Goal: Use online tool/utility: Utilize a website feature to perform a specific function

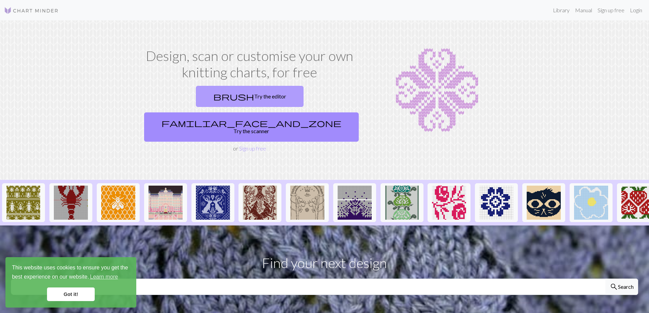
click at [198, 107] on link "brush Try the editor" at bounding box center [250, 96] width 108 height 21
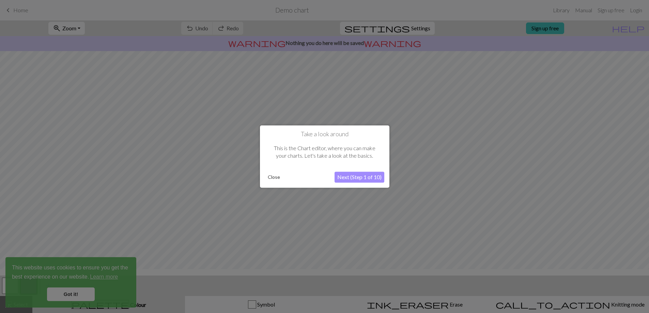
click at [81, 293] on div at bounding box center [324, 158] width 649 height 317
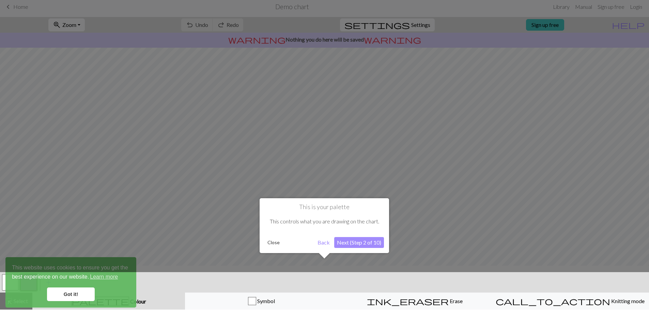
click at [270, 248] on button "Close" at bounding box center [274, 242] width 18 height 10
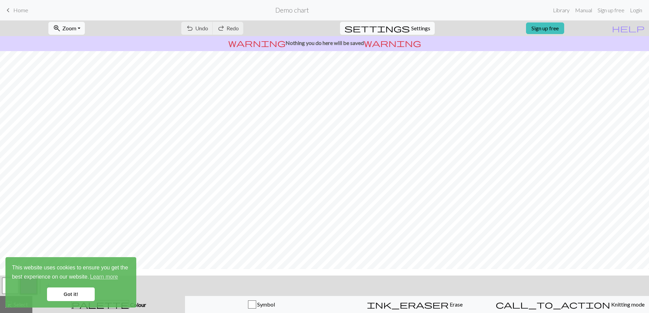
click at [86, 293] on link "Got it!" at bounding box center [71, 295] width 48 height 14
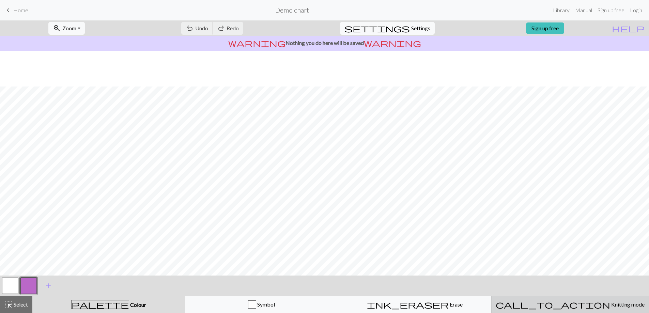
scroll to position [36, 0]
click at [566, 312] on button "call_to_action Knitting mode Knitting mode" at bounding box center [570, 304] width 158 height 17
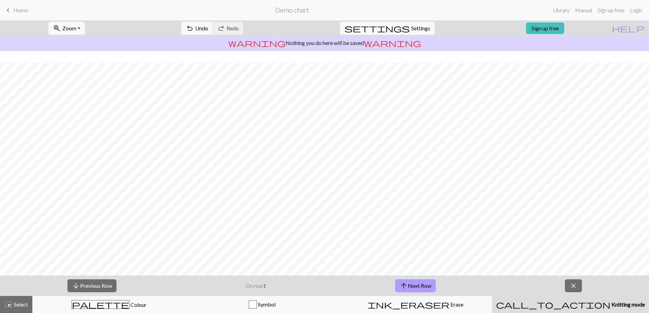
click at [425, 287] on button "arrow_upward Next Row" at bounding box center [415, 285] width 41 height 13
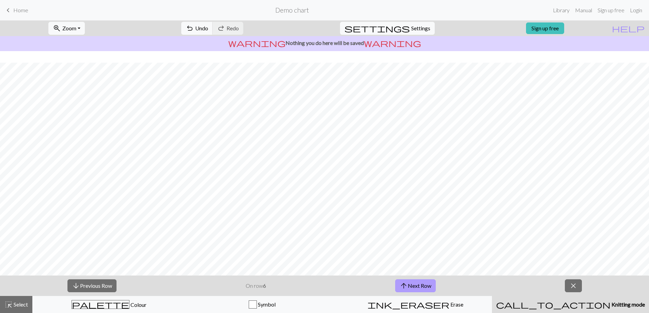
click at [425, 287] on button "arrow_upward Next Row" at bounding box center [415, 285] width 41 height 13
click at [582, 285] on button "close" at bounding box center [573, 285] width 17 height 13
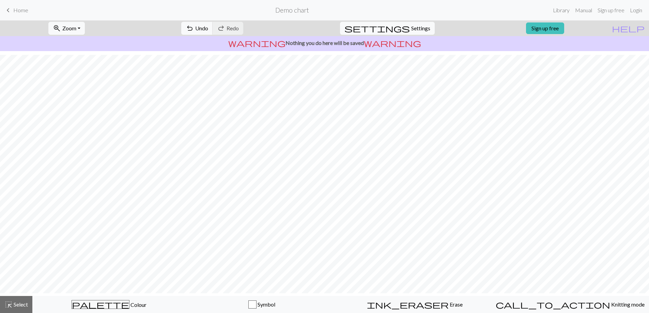
scroll to position [0, 0]
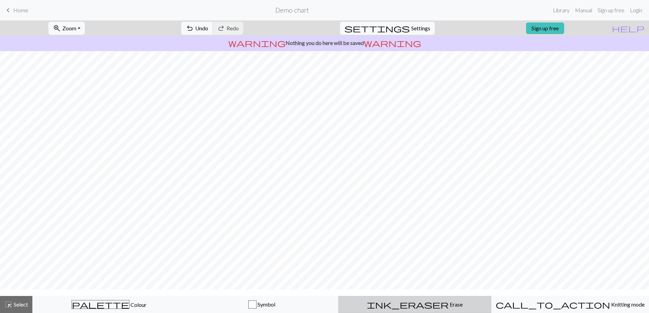
click at [412, 302] on span "ink_eraser" at bounding box center [408, 305] width 82 height 10
click at [402, 33] on button "settings Settings" at bounding box center [387, 28] width 95 height 13
select select "aran"
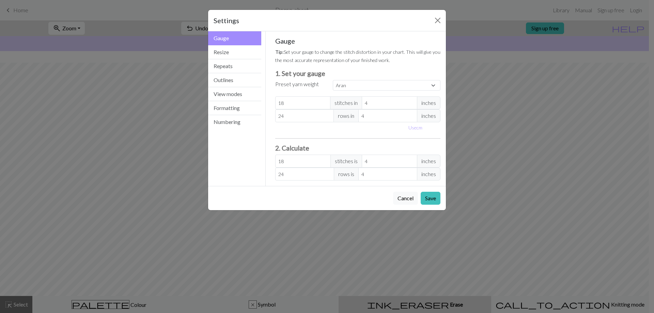
click at [300, 133] on div "Use cm" at bounding box center [358, 127] width 174 height 11
click at [302, 122] on input "24" at bounding box center [304, 115] width 59 height 13
type input "1"
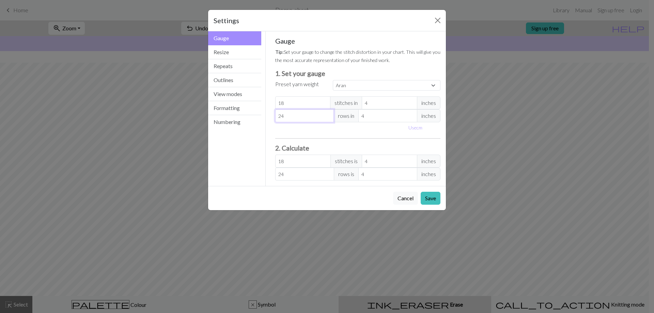
type input "1"
type input "18"
click at [359, 91] on div "Custom Square Lace Light Fingering Fingering Sport Double knit Worsted Aran Bul…" at bounding box center [387, 85] width 116 height 11
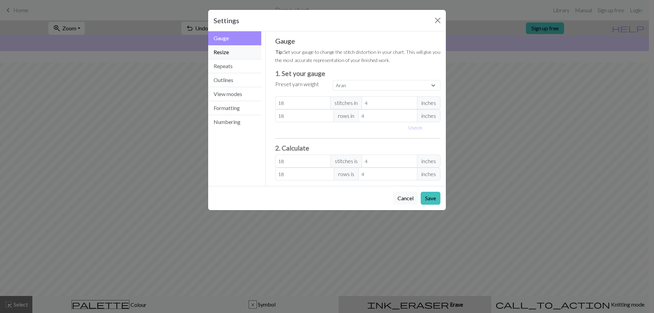
click at [254, 58] on button "Resize" at bounding box center [234, 52] width 53 height 14
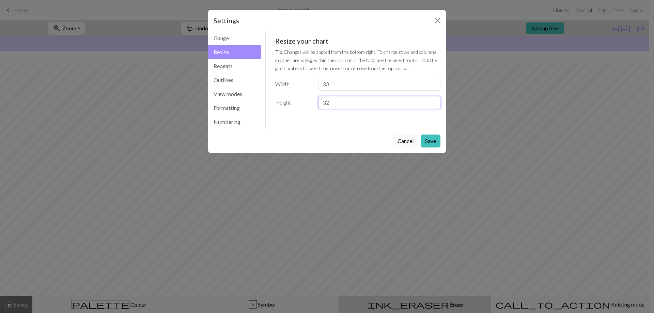
click at [340, 109] on input "32" at bounding box center [380, 102] width 122 height 13
click at [341, 109] on div "Resize your chart Tip: Changes will be applied from the bottom right. To change…" at bounding box center [358, 73] width 166 height 72
click at [339, 91] on input "30" at bounding box center [380, 84] width 122 height 13
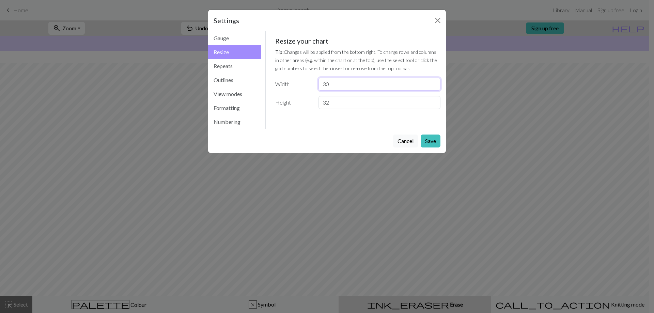
click at [339, 91] on input "30" at bounding box center [380, 84] width 122 height 13
type input "35"
click at [233, 73] on button "Repeats" at bounding box center [234, 66] width 53 height 14
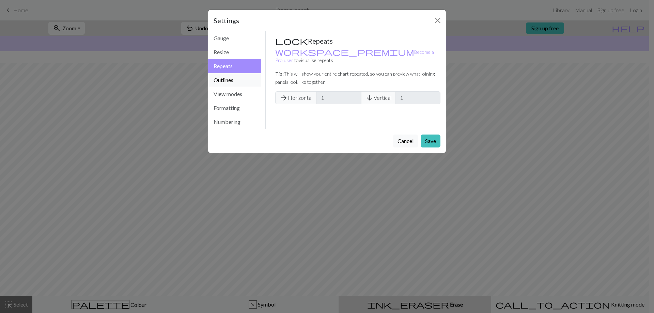
click at [231, 87] on button "Outlines" at bounding box center [234, 80] width 53 height 14
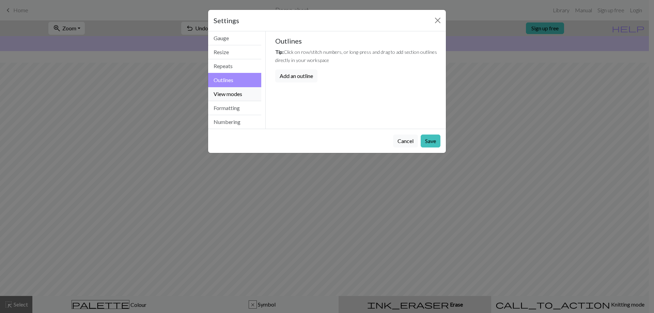
click at [233, 101] on button "View modes" at bounding box center [234, 94] width 53 height 14
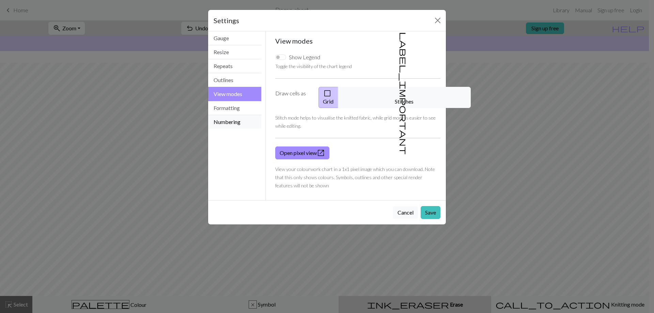
click at [233, 129] on button "Numbering" at bounding box center [234, 122] width 53 height 14
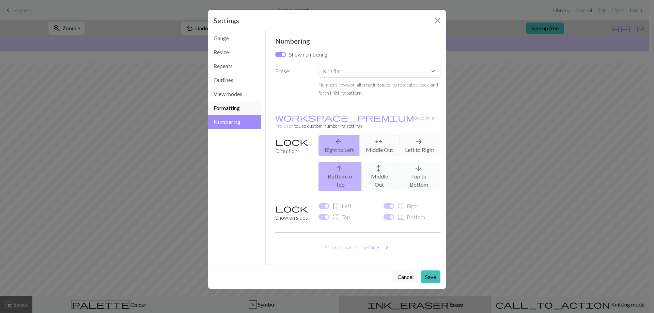
click at [230, 115] on button "Formatting" at bounding box center [234, 108] width 53 height 14
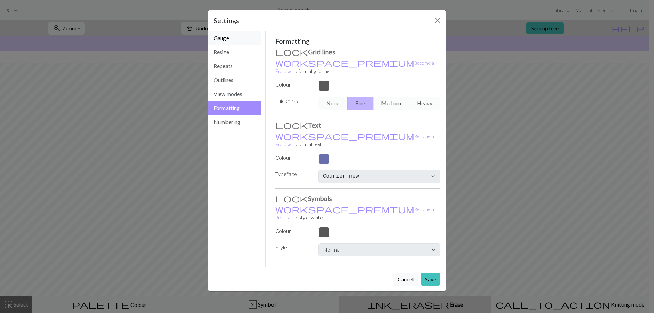
click at [239, 45] on button "Gauge" at bounding box center [234, 38] width 53 height 14
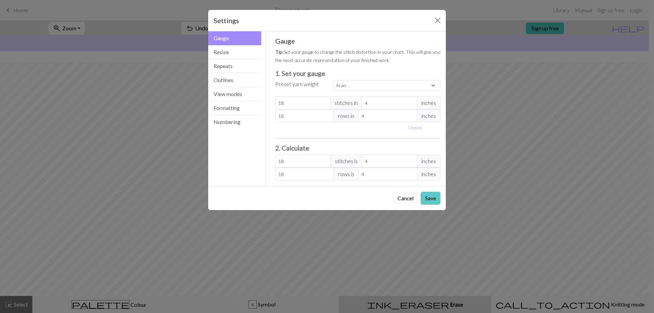
click at [433, 205] on button "Save" at bounding box center [431, 198] width 20 height 13
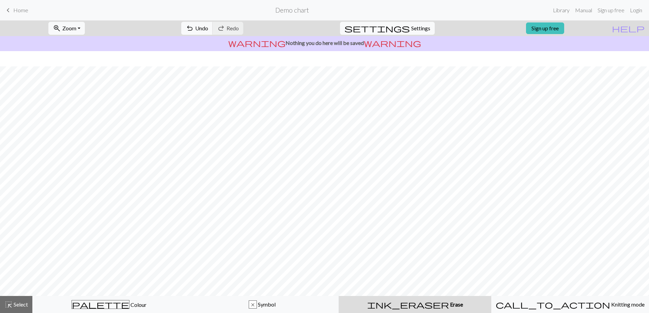
scroll to position [31, 0]
click at [10, 4] on link "keyboard_arrow_left Home" at bounding box center [16, 10] width 24 height 12
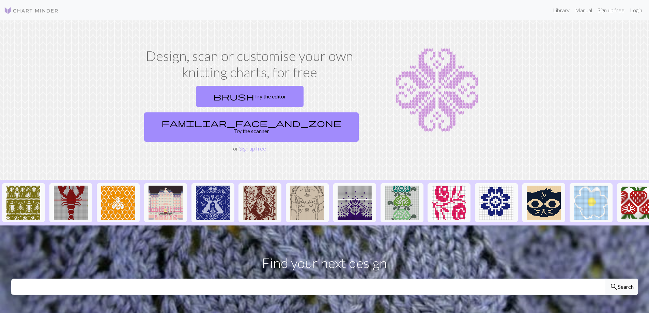
click at [315, 144] on div "brush Try the editor familiar_face_and_zone Try the scanner" at bounding box center [249, 113] width 217 height 61
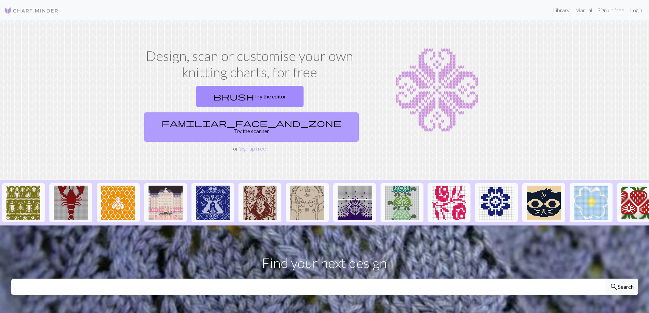
click at [316, 142] on link "familiar_face_and_zone Try the scanner" at bounding box center [251, 126] width 215 height 29
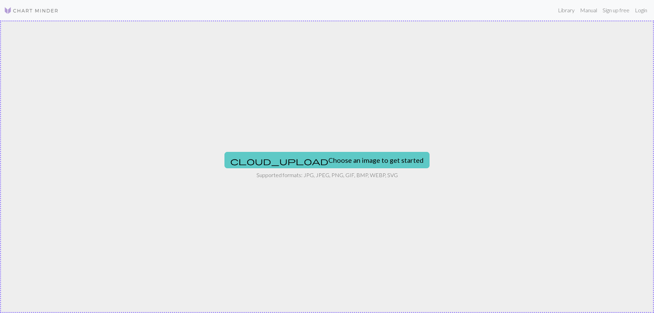
click at [335, 157] on button "cloud_upload Choose an image to get started" at bounding box center [327, 160] width 205 height 16
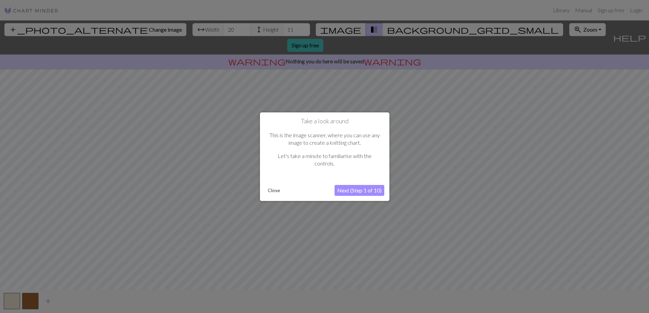
click at [281, 196] on button "Close" at bounding box center [274, 190] width 18 height 10
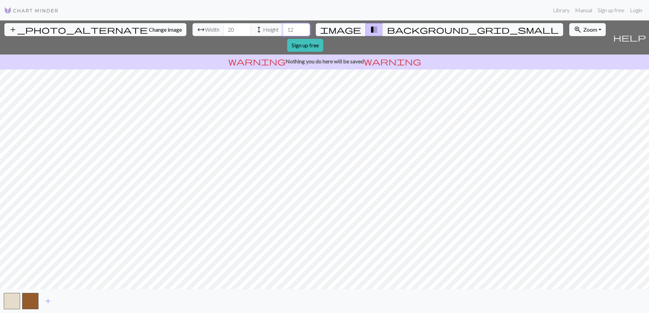
click at [283, 33] on input "12" at bounding box center [296, 29] width 27 height 13
click at [283, 31] on input "13" at bounding box center [296, 29] width 27 height 13
click at [283, 31] on input "14" at bounding box center [296, 29] width 27 height 13
click at [285, 31] on input "15" at bounding box center [296, 29] width 27 height 13
click at [285, 31] on input "16" at bounding box center [296, 29] width 27 height 13
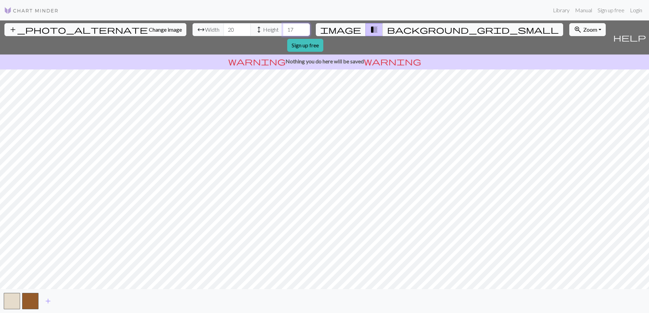
click at [285, 31] on input "17" at bounding box center [296, 29] width 27 height 13
click at [285, 31] on input "18" at bounding box center [296, 29] width 27 height 13
click at [285, 31] on input "19" at bounding box center [296, 29] width 27 height 13
type input "20"
click at [285, 31] on input "20" at bounding box center [296, 29] width 27 height 13
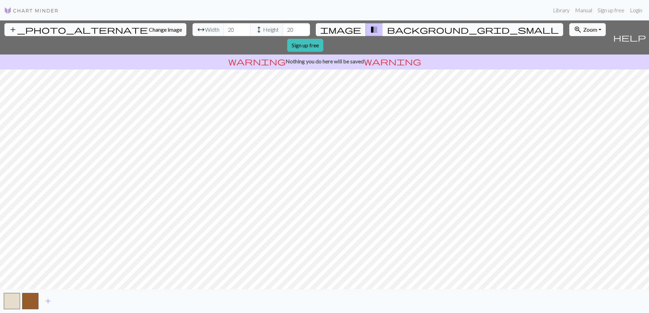
click at [397, 34] on span "background_grid_small" at bounding box center [473, 30] width 172 height 10
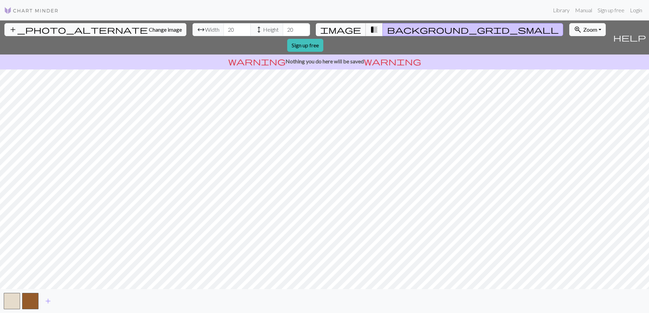
click at [351, 36] on button "image" at bounding box center [341, 29] width 50 height 13
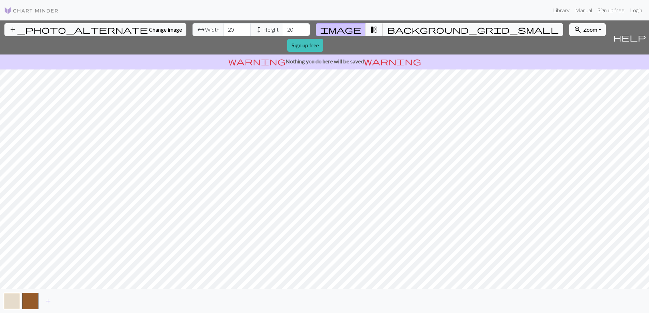
click at [370, 33] on button "transition_fade" at bounding box center [374, 29] width 17 height 13
click at [388, 33] on button "background_grid_small" at bounding box center [473, 29] width 181 height 13
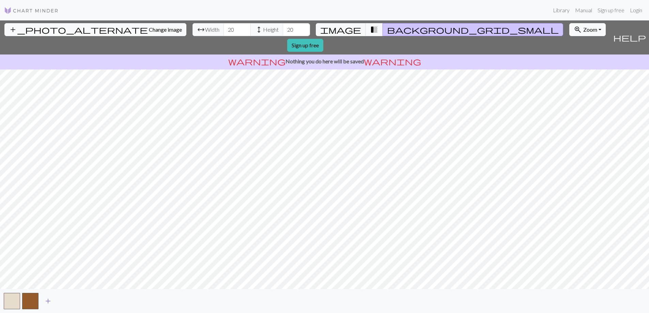
click at [55, 308] on button "add" at bounding box center [48, 301] width 17 height 13
click at [71, 306] on span "add" at bounding box center [66, 301] width 8 height 10
click at [89, 304] on span "add" at bounding box center [85, 301] width 8 height 10
click at [101, 300] on span "add" at bounding box center [103, 301] width 8 height 10
click at [119, 297] on button "add" at bounding box center [121, 301] width 17 height 13
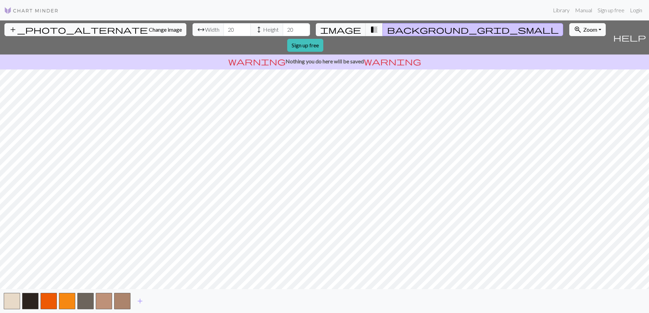
click at [47, 14] on img at bounding box center [31, 10] width 55 height 8
